Goal: Task Accomplishment & Management: Manage account settings

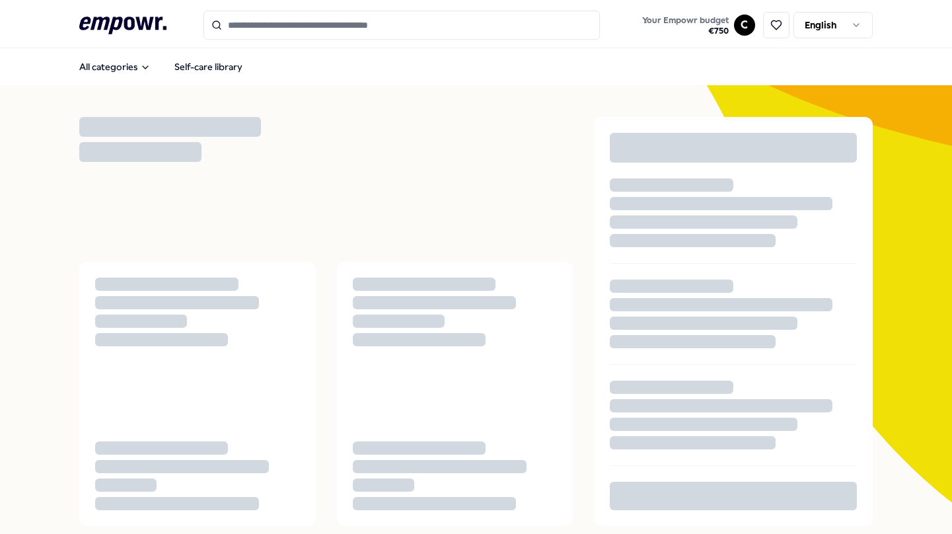
click at [727, 26] on html ".empowr-logo_svg__cls-1{fill:#03032f} Your Empowr budget € 750 C English All ca…" at bounding box center [476, 267] width 952 height 534
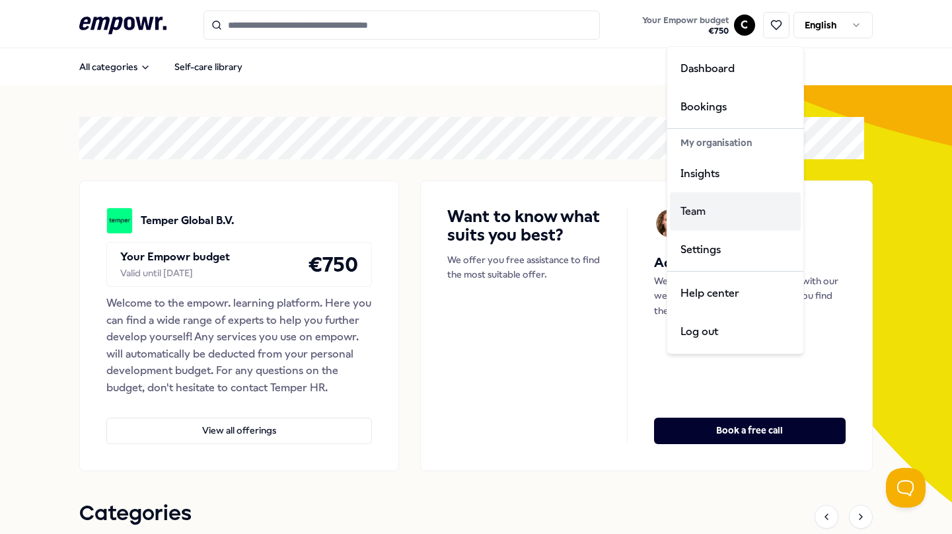
click at [699, 215] on div "Team" at bounding box center [735, 211] width 131 height 38
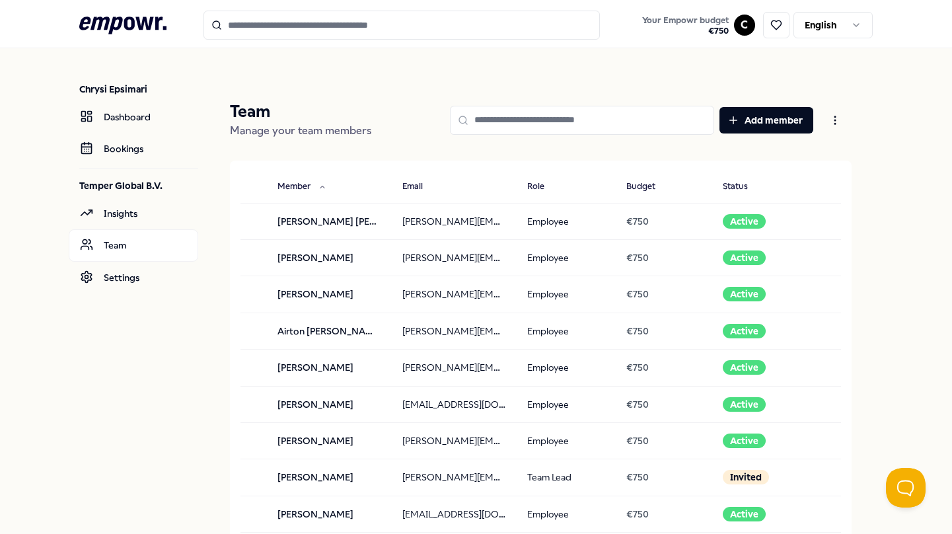
click at [532, 116] on input at bounding box center [582, 120] width 264 height 29
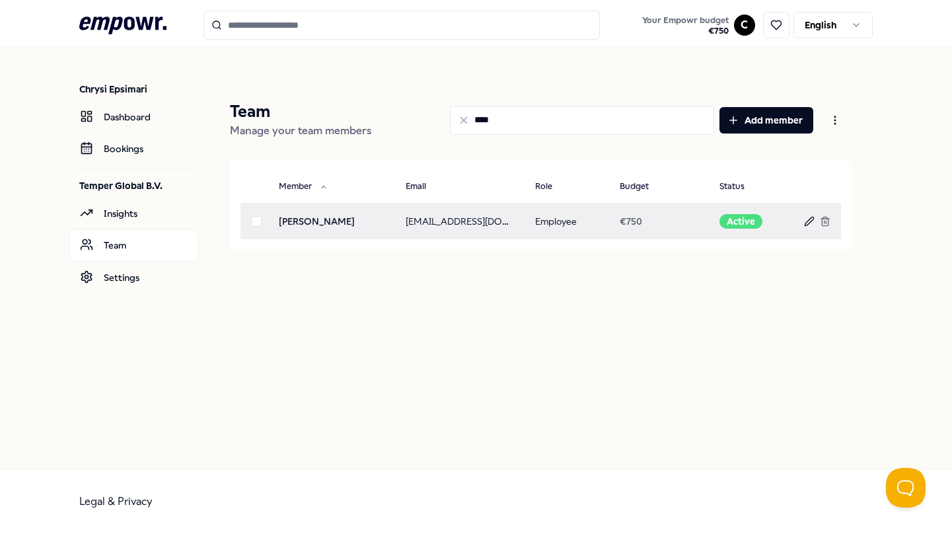
type input "****"
click at [809, 223] on icon at bounding box center [809, 221] width 11 height 11
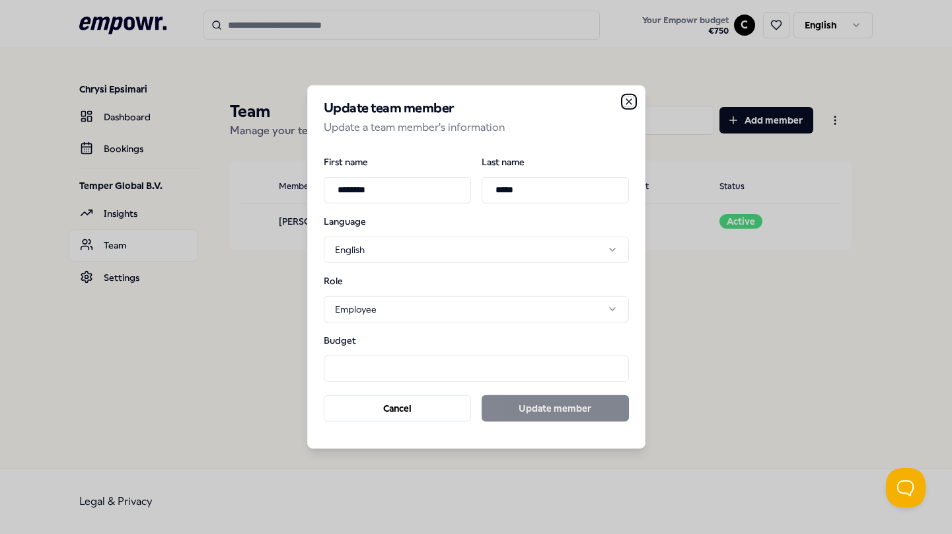
click at [630, 99] on icon "button" at bounding box center [628, 101] width 5 height 5
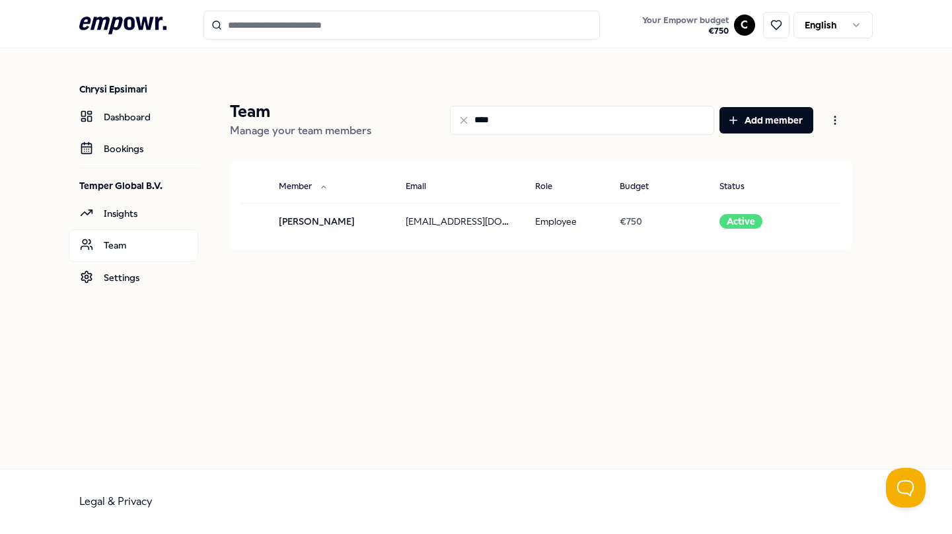
click at [460, 118] on icon at bounding box center [464, 120] width 12 height 12
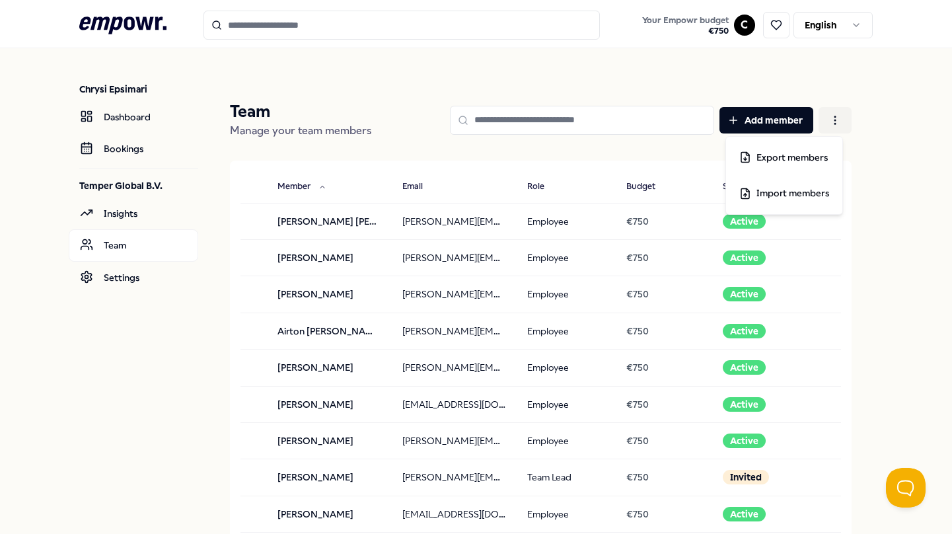
click at [827, 117] on html ".empowr-logo_svg__cls-1{fill:#03032f} Your Empowr budget € 750 C English Chrysi…" at bounding box center [476, 267] width 952 height 534
click at [591, 188] on html ".empowr-logo_svg__cls-1{fill:#03032f} Your Empowr budget € 750 C English Chrysi…" at bounding box center [476, 267] width 952 height 534
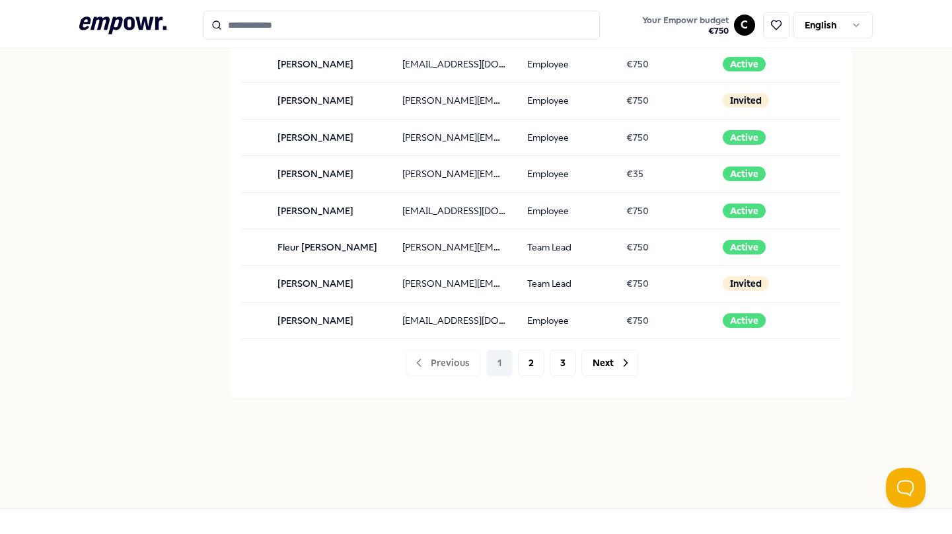
scroll to position [1367, 0]
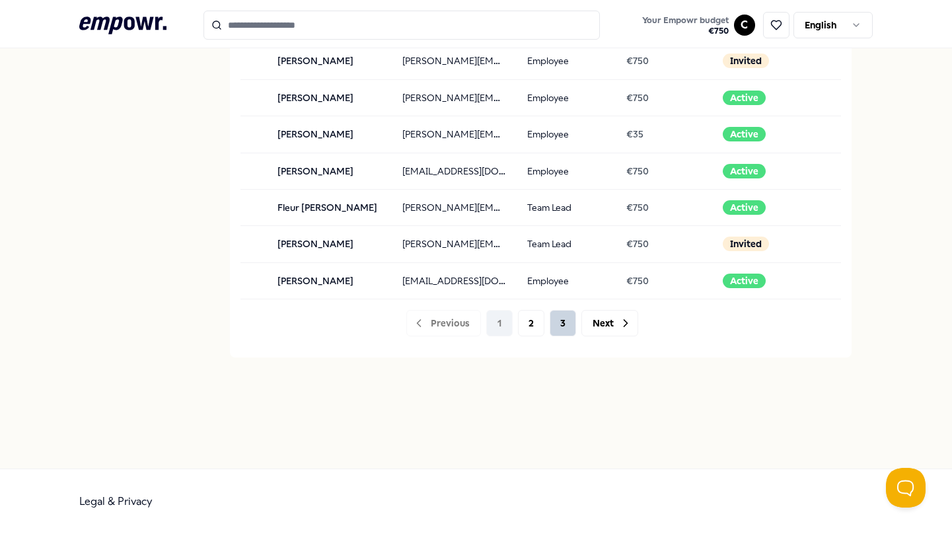
click at [555, 318] on button "3" at bounding box center [562, 323] width 26 height 26
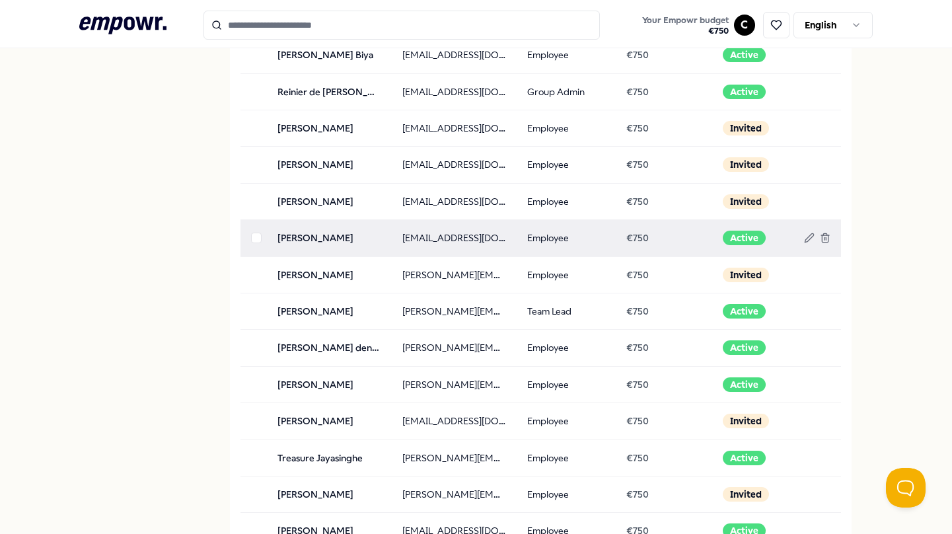
scroll to position [787, 0]
click at [825, 239] on line at bounding box center [825, 239] width 0 height 3
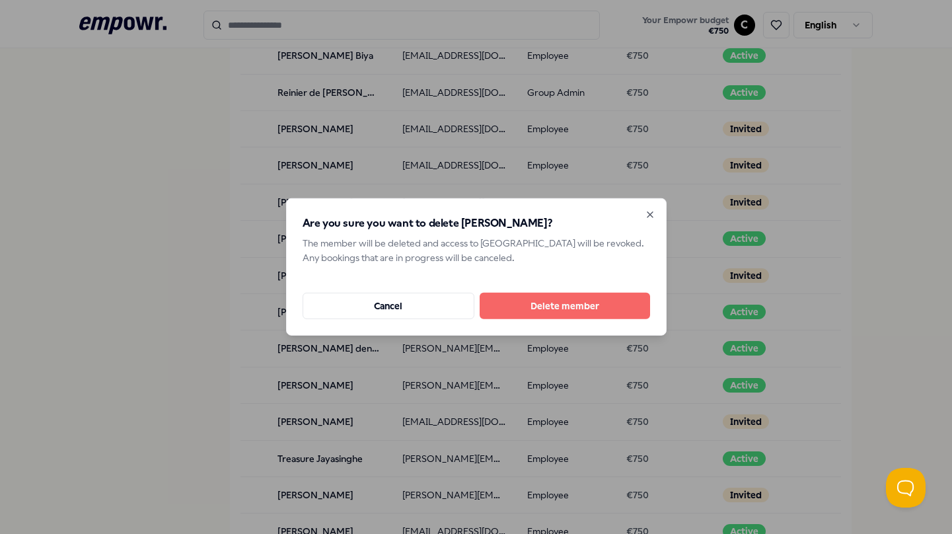
click at [524, 304] on button "Delete member" at bounding box center [564, 306] width 170 height 26
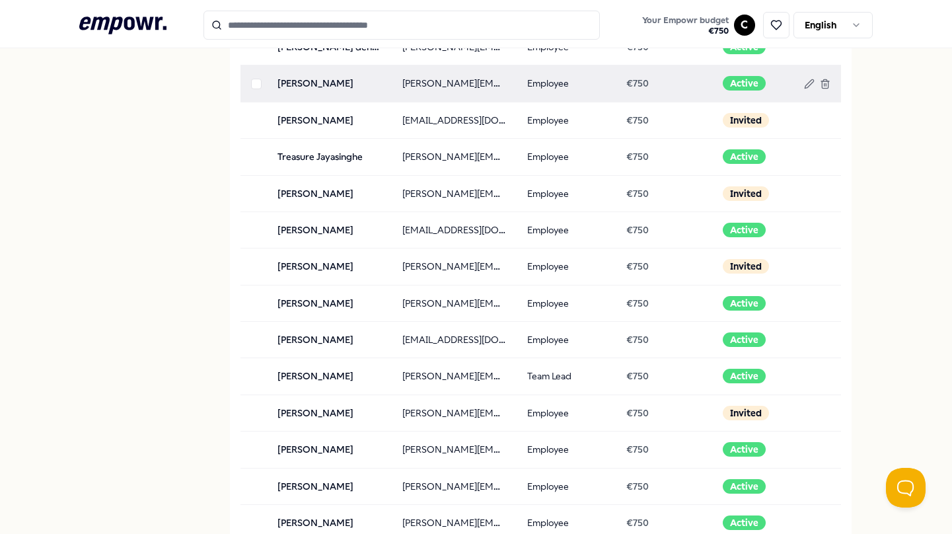
scroll to position [1294, 0]
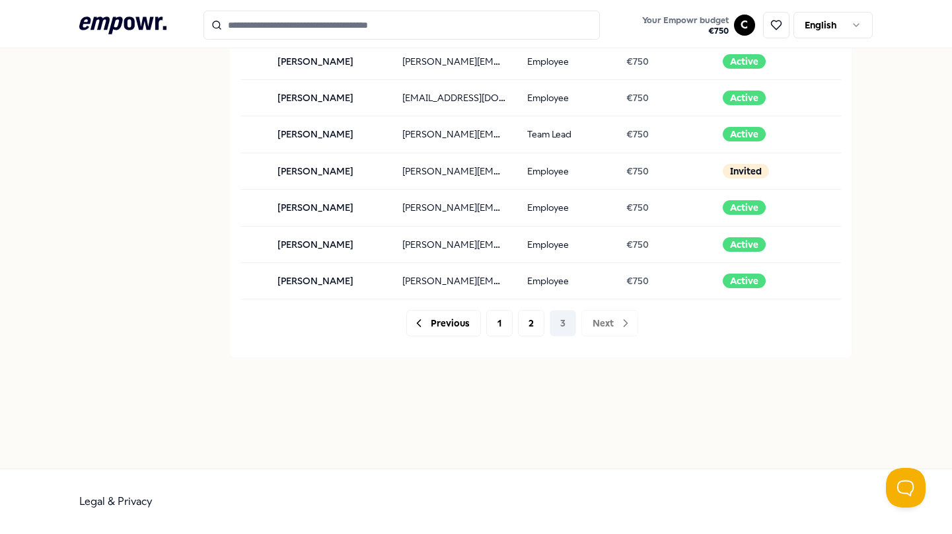
click at [561, 322] on div "Previous 1 2 3 Next" at bounding box center [522, 323] width 542 height 26
click at [607, 327] on div "Previous 1 2 3 Next" at bounding box center [522, 323] width 542 height 26
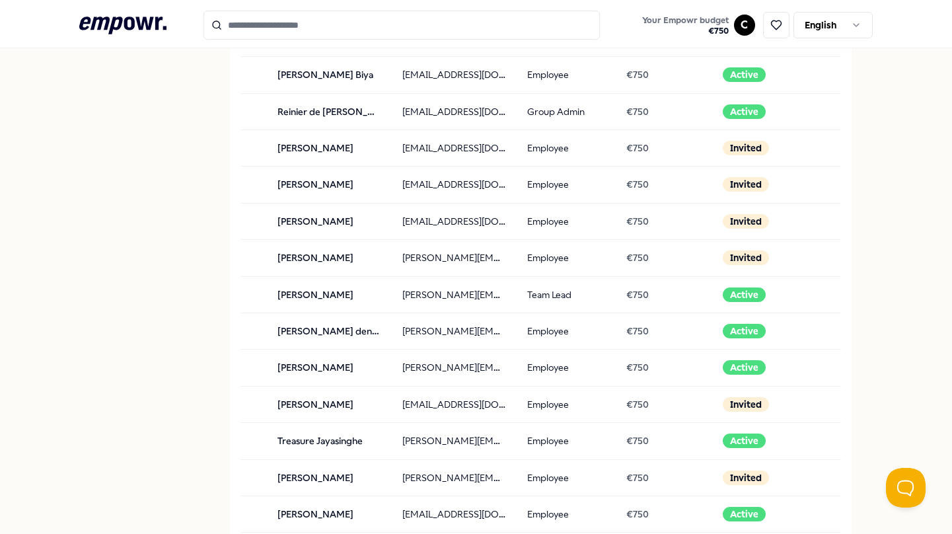
scroll to position [767, 0]
